Goal: Navigation & Orientation: Locate item on page

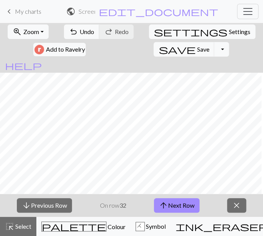
scroll to position [0, 47]
click at [213, 204] on div "arrow_downward Previous Row On row 32 arrow_upward Next Row close" at bounding box center [131, 205] width 263 height 23
click at [196, 211] on button "arrow_upward Next Row" at bounding box center [176, 205] width 45 height 15
click at [186, 199] on button "arrow_upward Next Row" at bounding box center [176, 205] width 45 height 15
click at [56, 204] on button "arrow_downward Previous Row" at bounding box center [44, 205] width 55 height 15
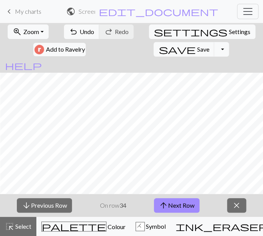
click at [210, 208] on div "arrow_downward Previous Row On row 34 arrow_upward Next Row close" at bounding box center [131, 205] width 263 height 23
click at [171, 201] on button "arrow_upward Next Row" at bounding box center [176, 205] width 45 height 15
click at [179, 200] on button "arrow_upward Next Row" at bounding box center [176, 205] width 45 height 15
click at [211, 202] on div "arrow_downward Previous Row On row 36 arrow_upward Next Row close" at bounding box center [131, 205] width 263 height 23
click at [174, 208] on button "arrow_upward Next Row" at bounding box center [176, 205] width 45 height 15
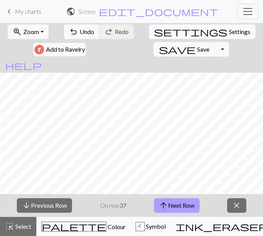
click at [154, 198] on button "arrow_upward Next Row" at bounding box center [176, 205] width 45 height 15
click at [180, 202] on button "arrow_upward Next Row" at bounding box center [176, 205] width 45 height 15
